Goal: Check status: Check status

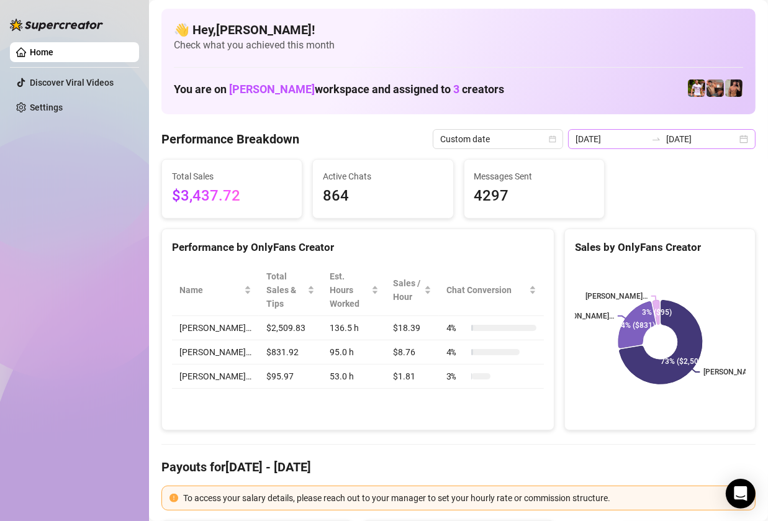
click at [748, 144] on div "[DATE] [DATE]" at bounding box center [662, 139] width 188 height 20
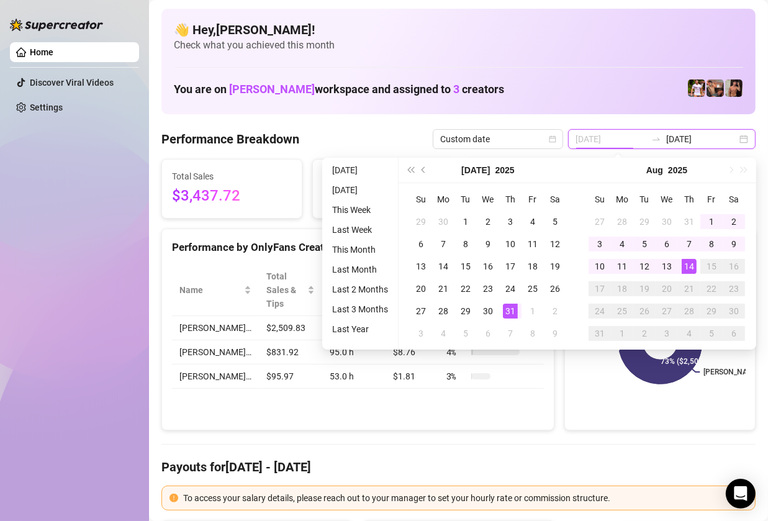
type input "[DATE]"
click at [691, 267] on div "14" at bounding box center [689, 266] width 15 height 15
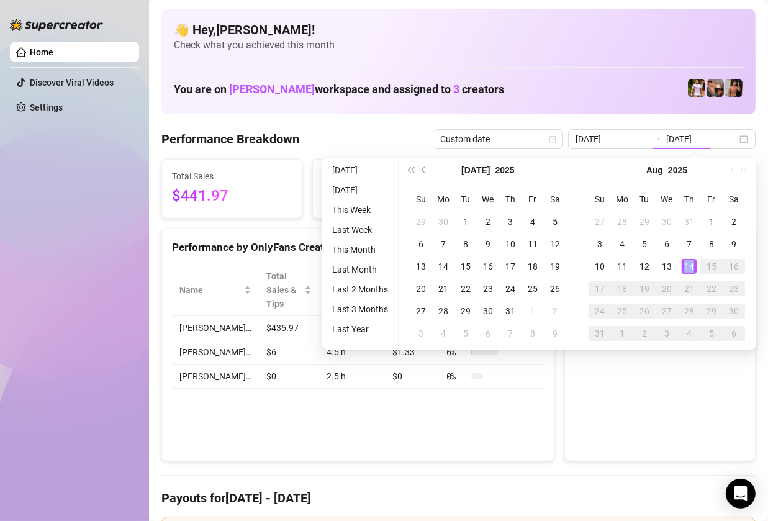
type input "[DATE]"
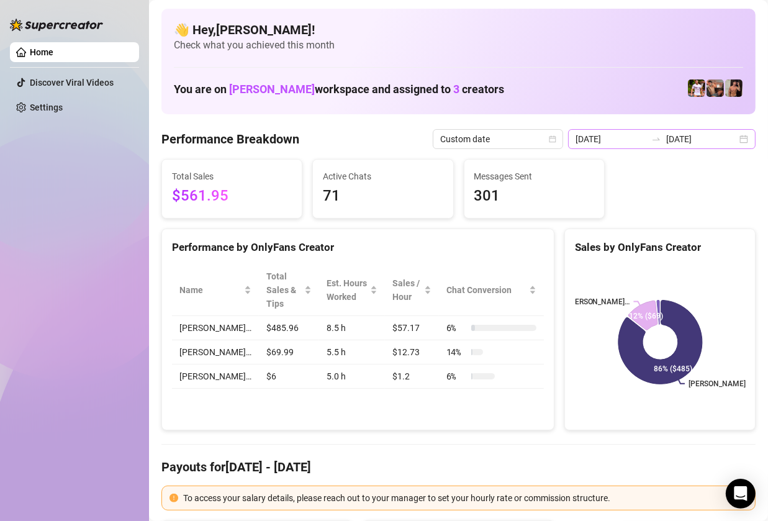
click at [748, 147] on div "[DATE] [DATE]" at bounding box center [662, 139] width 188 height 20
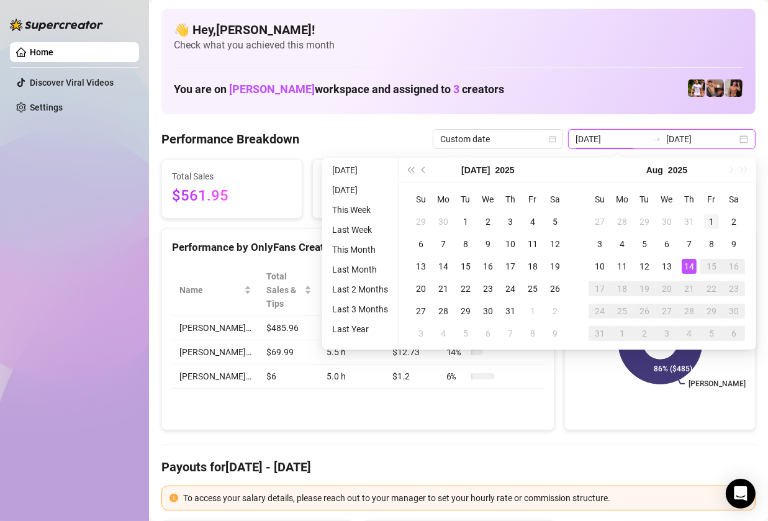
type input "[DATE]"
click at [707, 221] on div "1" at bounding box center [711, 221] width 15 height 15
type input "[DATE]"
click at [687, 278] on td "21" at bounding box center [689, 289] width 22 height 22
click at [688, 271] on div "14" at bounding box center [689, 266] width 15 height 15
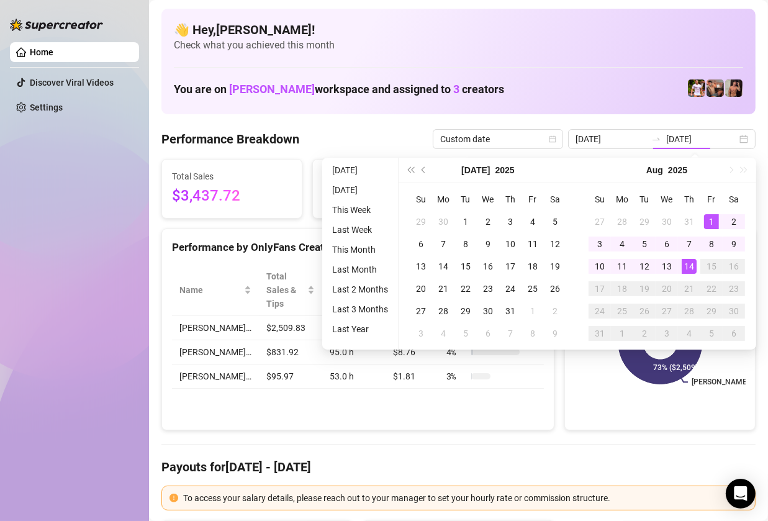
type input "[DATE]"
